Goal: Information Seeking & Learning: Check status

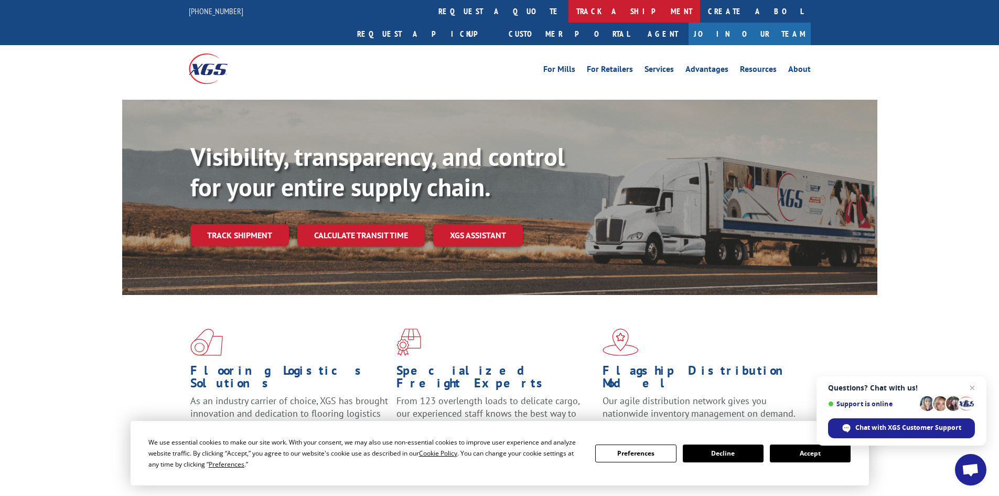
click at [569, 13] on link "track a shipment" at bounding box center [635, 11] width 132 height 23
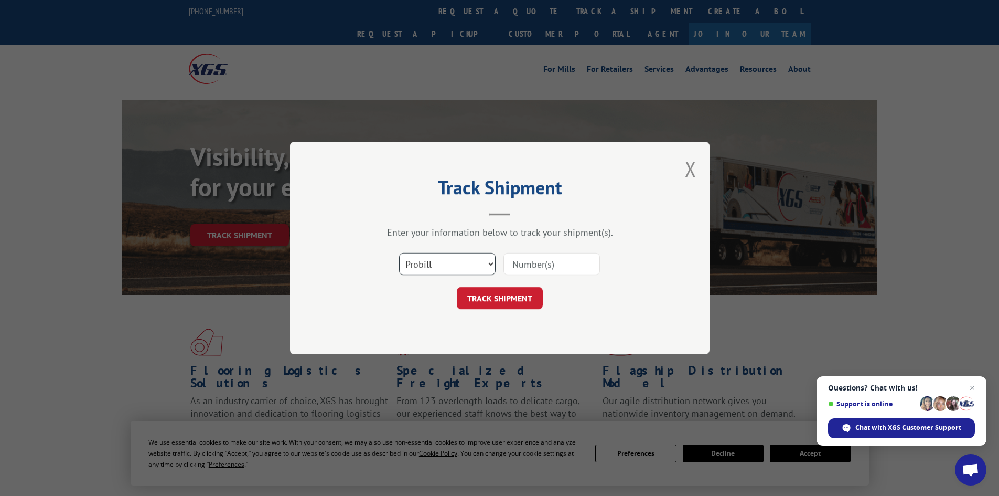
click at [491, 265] on select "Select category... Probill BOL PO" at bounding box center [447, 264] width 97 height 22
select select "po"
click at [399, 253] on select "Select category... Probill BOL PO" at bounding box center [447, 264] width 97 height 22
click at [544, 268] on input at bounding box center [551, 264] width 97 height 22
paste input "12535820"
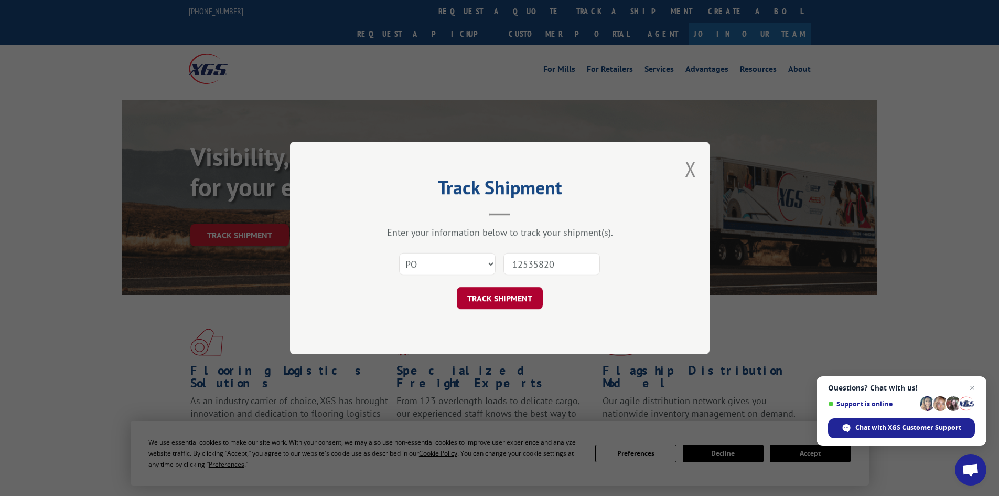
type input "12535820"
click at [499, 302] on button "TRACK SHIPMENT" at bounding box center [500, 298] width 86 height 22
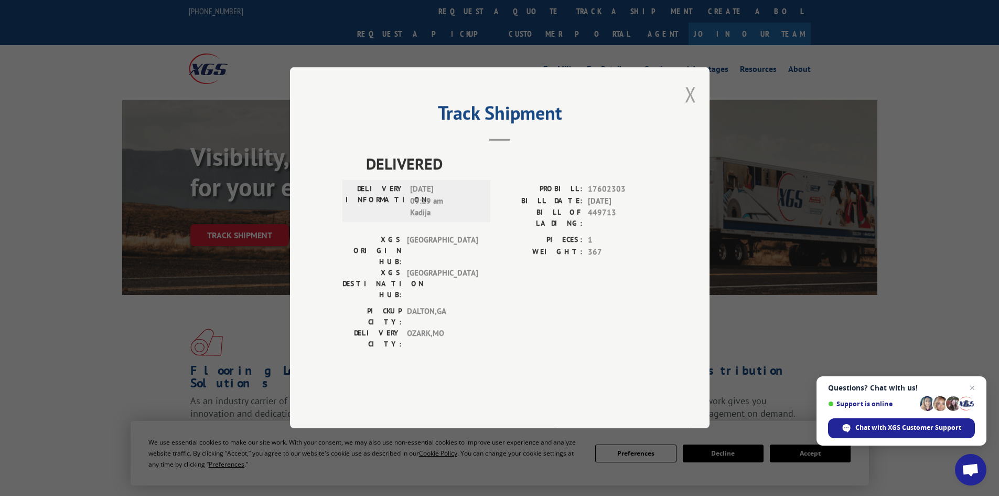
click at [695, 108] on button "Close modal" at bounding box center [691, 94] width 12 height 28
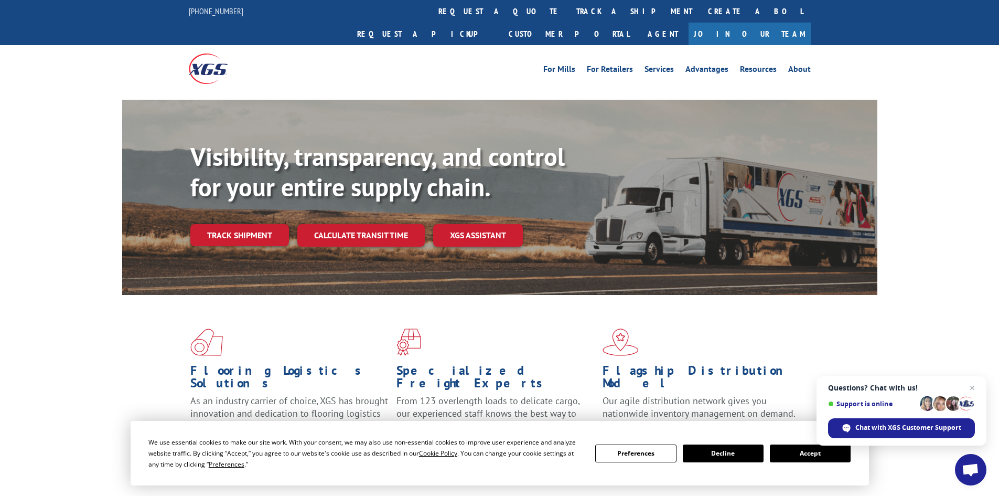
click at [569, 6] on link "track a shipment" at bounding box center [635, 11] width 132 height 23
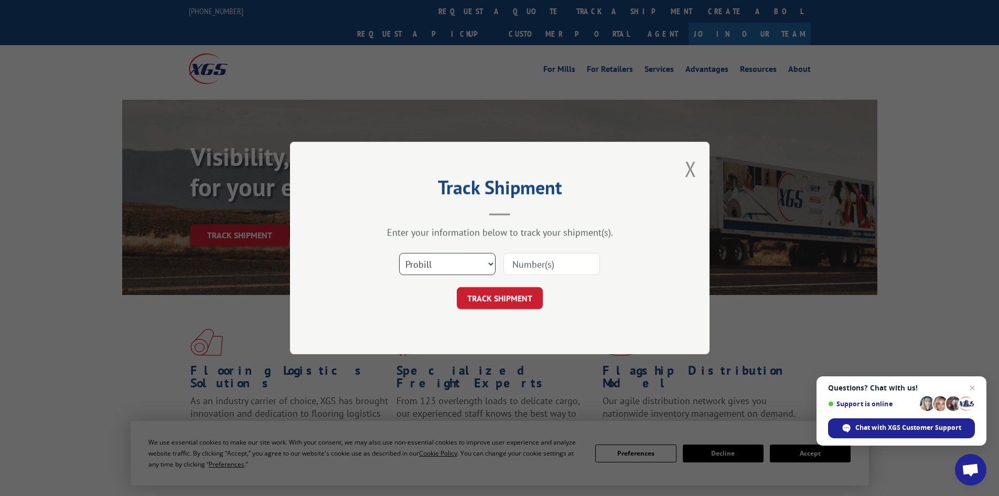
click at [488, 263] on select "Select category... Probill BOL PO" at bounding box center [447, 264] width 97 height 22
select select "po"
click at [399, 253] on select "Select category... Probill BOL PO" at bounding box center [447, 264] width 97 height 22
click at [540, 264] on input at bounding box center [551, 264] width 97 height 22
paste input "12535823"
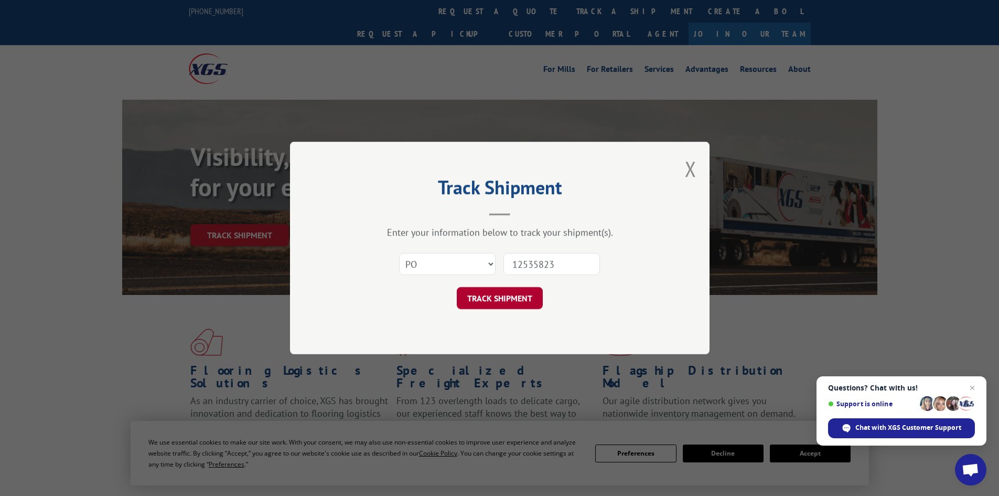
type input "12535823"
click at [483, 303] on button "TRACK SHIPMENT" at bounding box center [500, 298] width 86 height 22
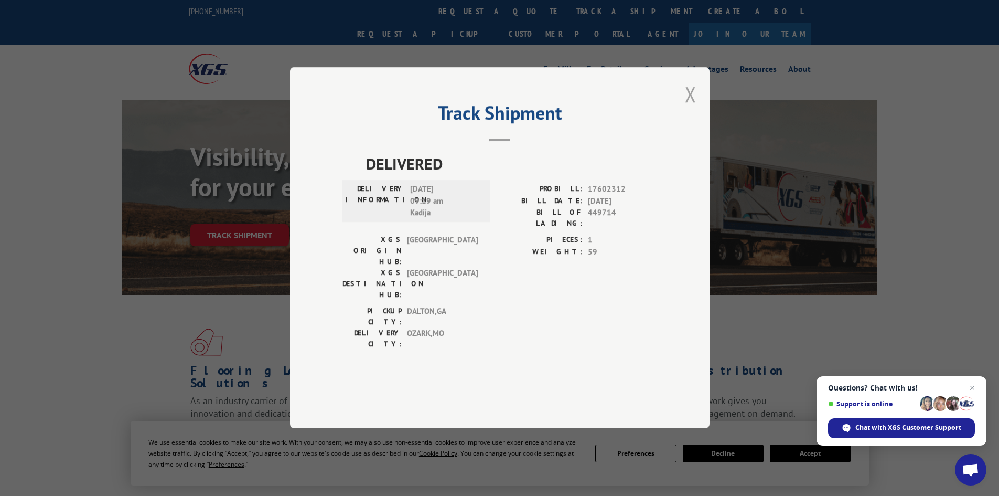
click at [692, 108] on button "Close modal" at bounding box center [691, 94] width 12 height 28
